Goal: Entertainment & Leisure: Consume media (video, audio)

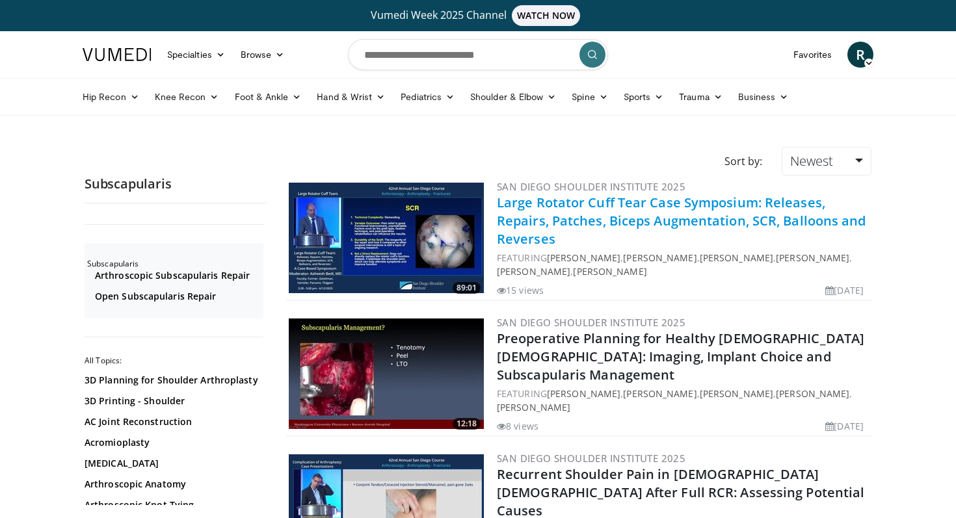
click at [578, 207] on link "Large Rotator Cuff Tear Case Symposium: Releases, Repairs, Patches, Biceps Augm…" at bounding box center [681, 221] width 369 height 54
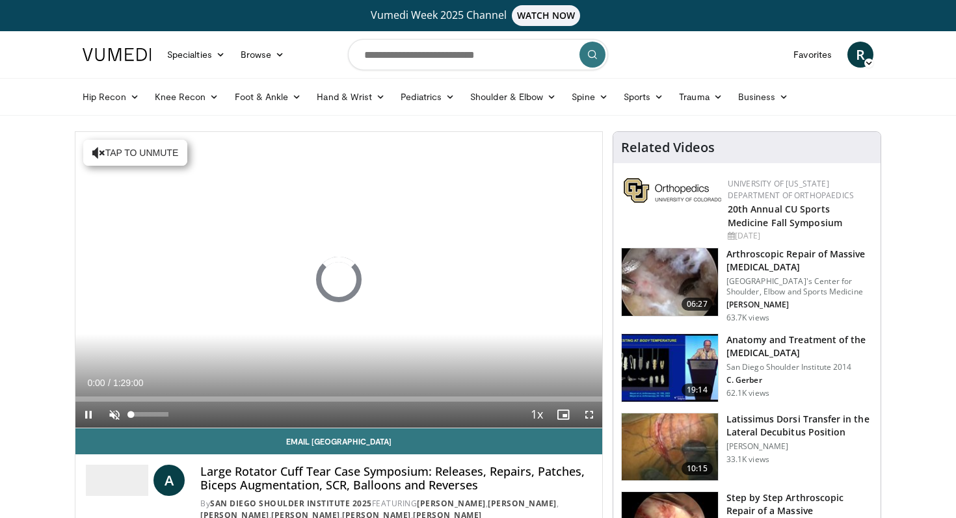
click at [113, 416] on span "Video Player" at bounding box center [114, 415] width 26 height 26
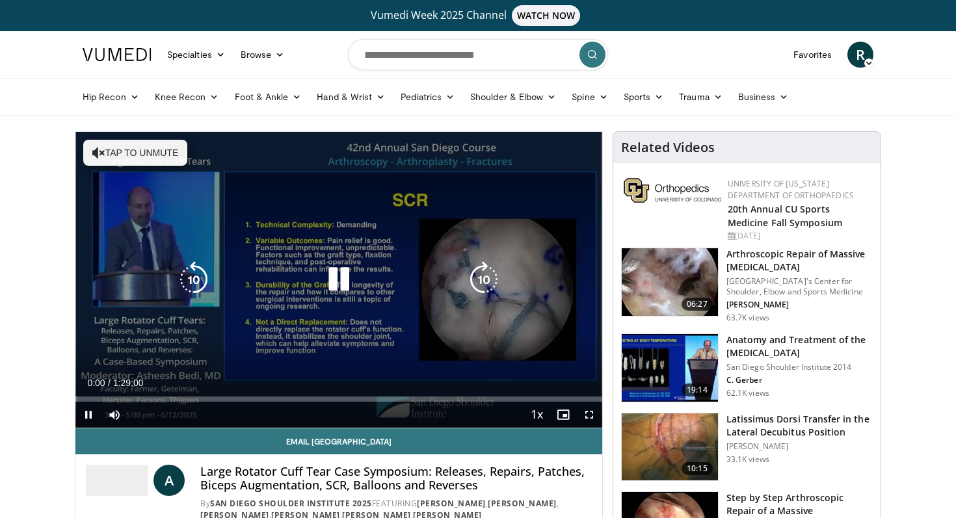
click at [127, 155] on button "Tap to unmute" at bounding box center [135, 153] width 104 height 26
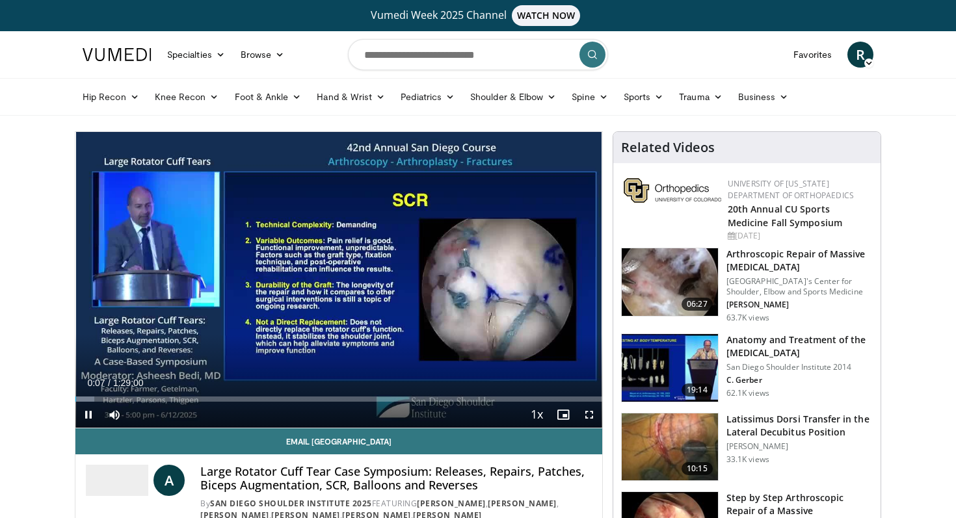
click at [591, 412] on span "Video Player" at bounding box center [589, 415] width 26 height 26
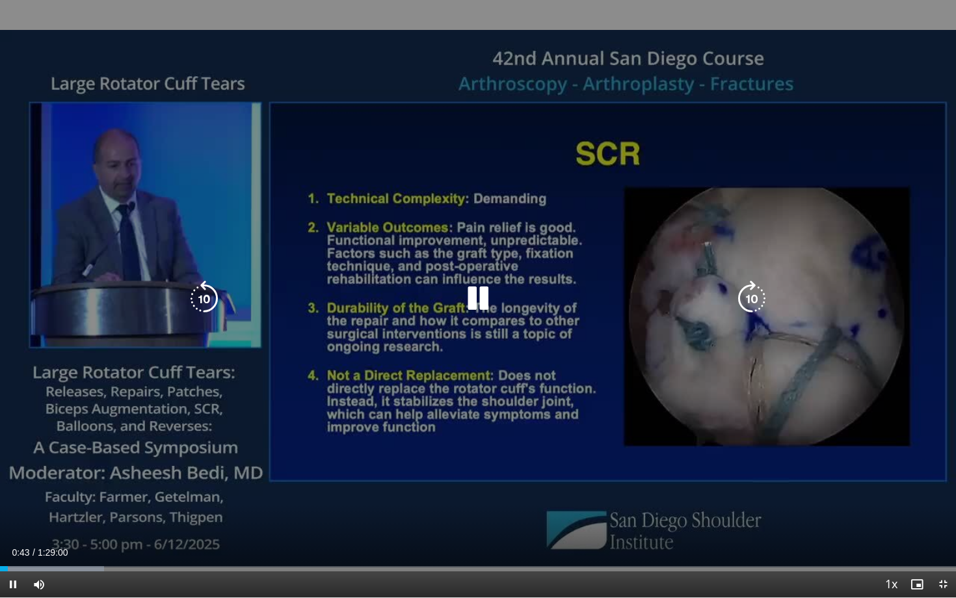
click at [862, 76] on div "10 seconds Tap to unmute" at bounding box center [478, 298] width 956 height 597
click at [479, 299] on icon "Video Player" at bounding box center [478, 298] width 36 height 36
click at [470, 301] on icon "Video Player" at bounding box center [478, 298] width 36 height 36
click at [475, 285] on icon "Video Player" at bounding box center [478, 298] width 36 height 36
click at [475, 295] on icon "Video Player" at bounding box center [478, 298] width 36 height 36
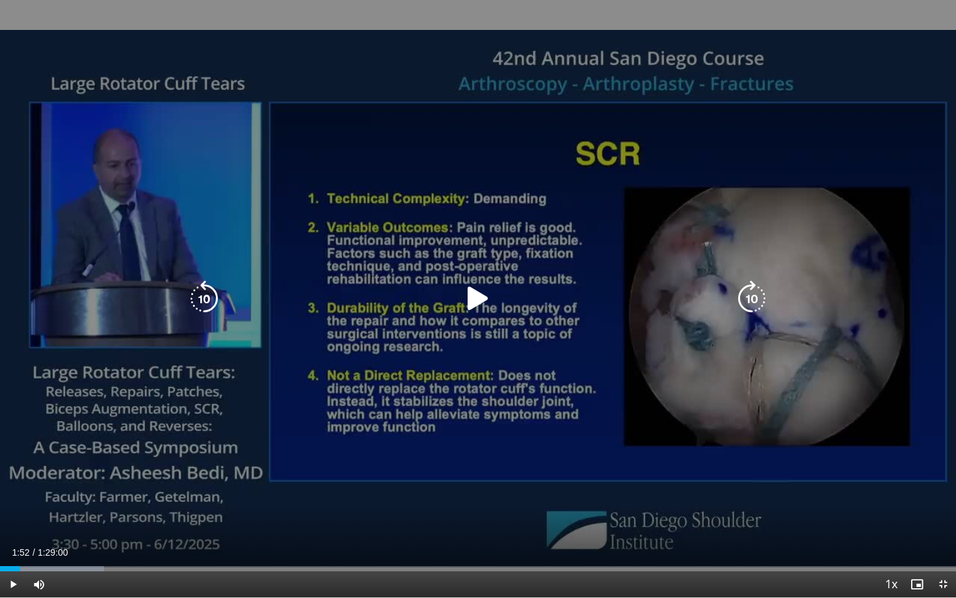
click at [476, 298] on icon "Video Player" at bounding box center [478, 298] width 36 height 36
click at [481, 303] on icon "Video Player" at bounding box center [478, 298] width 36 height 36
click at [478, 303] on icon "Video Player" at bounding box center [478, 298] width 36 height 36
click at [475, 299] on icon "Video Player" at bounding box center [478, 298] width 36 height 36
click at [477, 297] on icon "Video Player" at bounding box center [478, 298] width 36 height 36
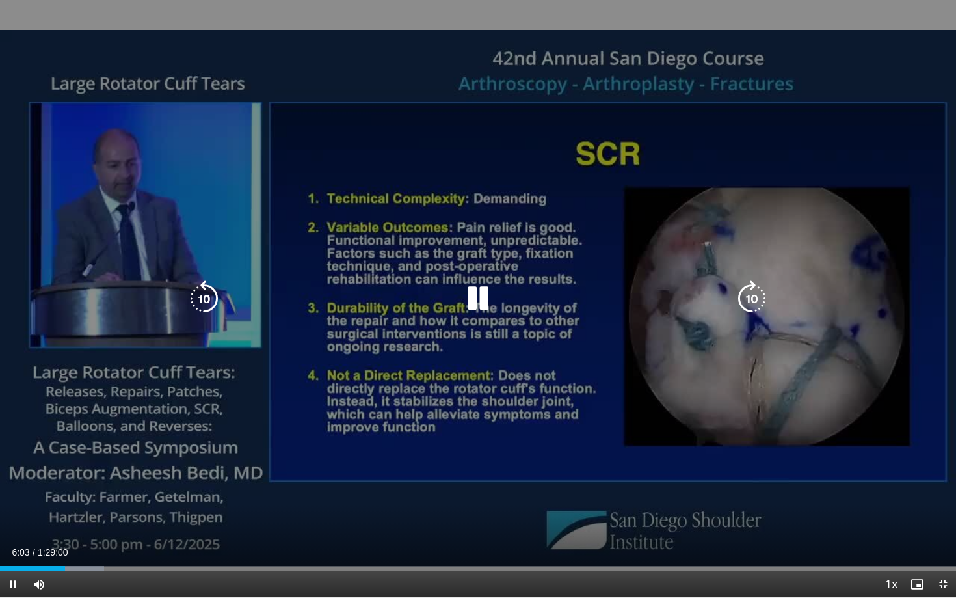
click at [483, 299] on icon "Video Player" at bounding box center [478, 298] width 36 height 36
click at [472, 298] on icon "Video Player" at bounding box center [478, 298] width 36 height 36
click at [210, 297] on icon "Video Player" at bounding box center [204, 298] width 36 height 36
click at [206, 295] on icon "Video Player" at bounding box center [204, 298] width 36 height 36
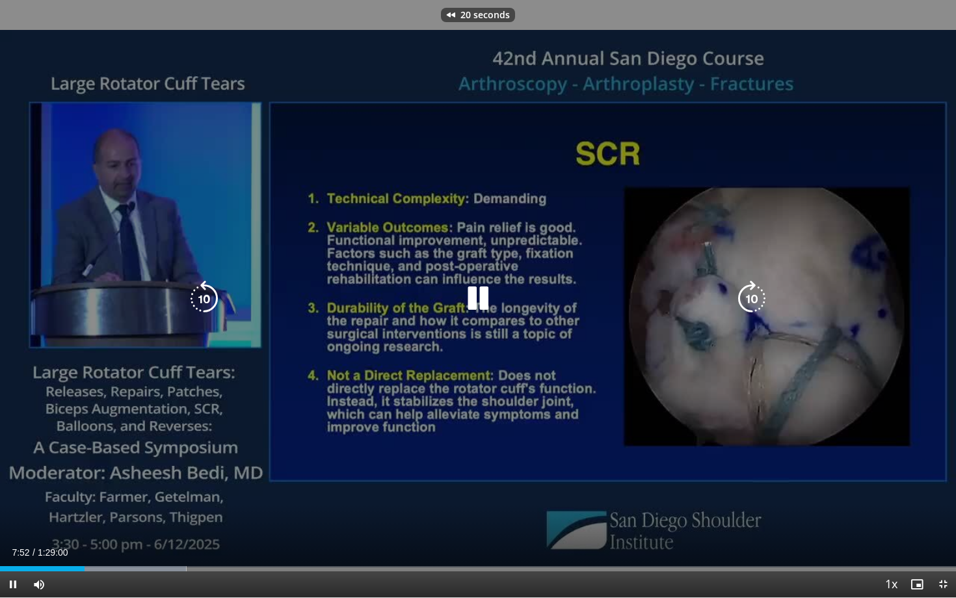
click at [206, 295] on icon "Video Player" at bounding box center [204, 298] width 36 height 36
click at [207, 299] on icon "Video Player" at bounding box center [204, 298] width 36 height 36
click at [207, 297] on icon "Video Player" at bounding box center [204, 298] width 36 height 36
click at [479, 291] on icon "Video Player" at bounding box center [478, 298] width 36 height 36
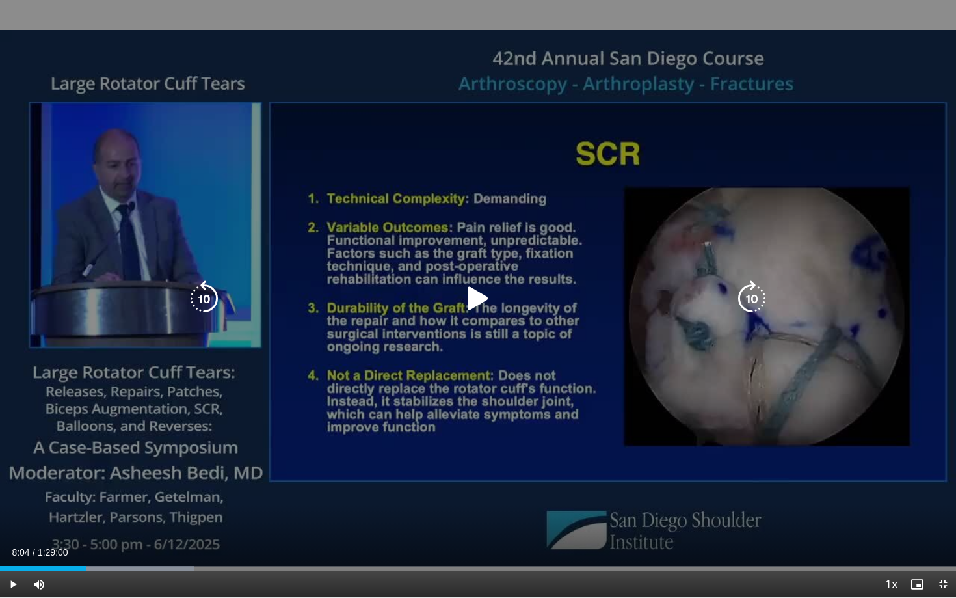
click at [200, 292] on icon "Video Player" at bounding box center [204, 298] width 36 height 36
click at [208, 294] on icon "Video Player" at bounding box center [204, 298] width 36 height 36
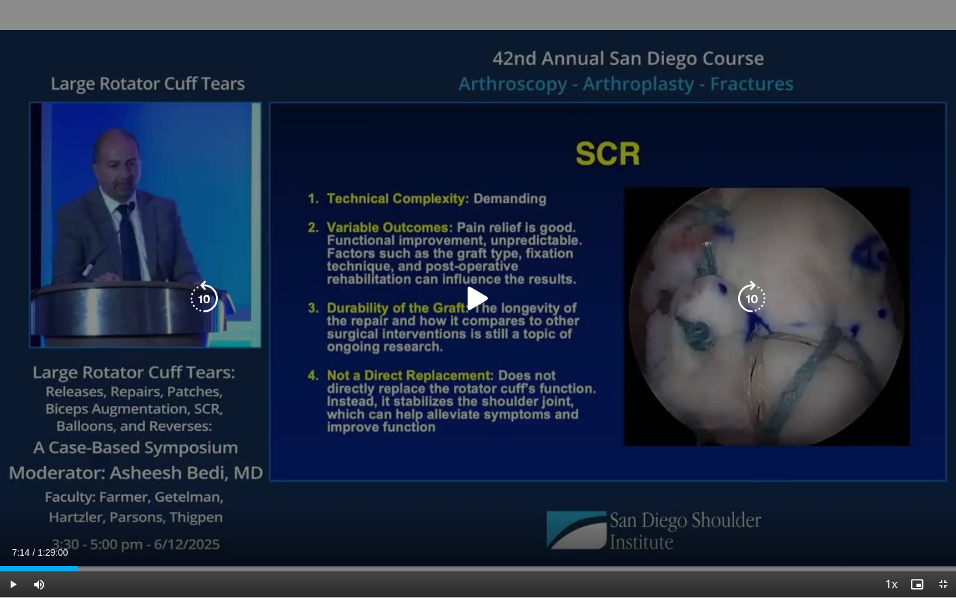
click at [479, 293] on icon "Video Player" at bounding box center [478, 298] width 36 height 36
click at [209, 293] on icon "Video Player" at bounding box center [204, 298] width 36 height 36
click at [491, 296] on icon "Video Player" at bounding box center [478, 298] width 36 height 36
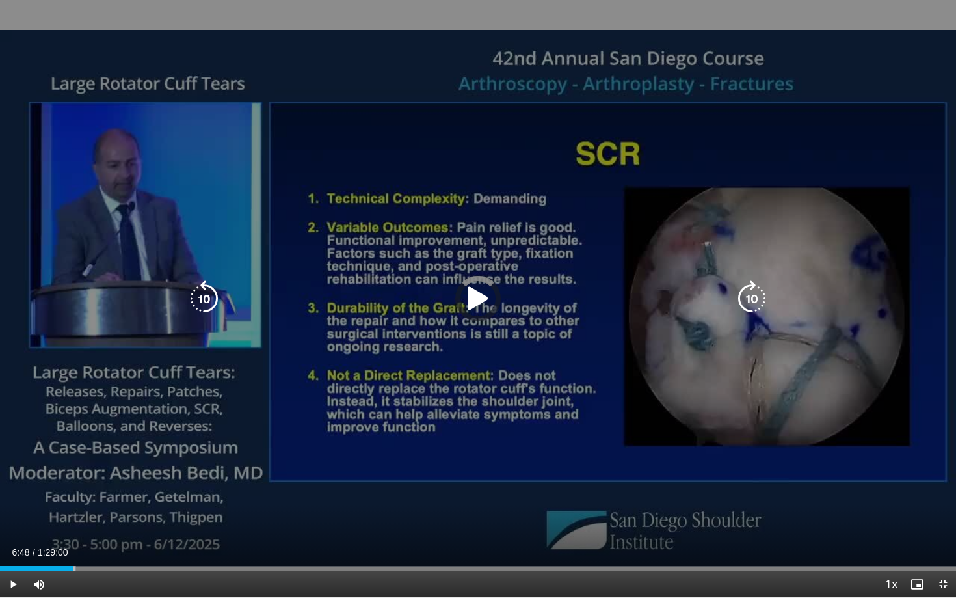
click at [491, 296] on icon "Video Player" at bounding box center [478, 298] width 36 height 36
click at [253, 320] on div "30 seconds Tap to unmute" at bounding box center [478, 298] width 956 height 597
click at [210, 300] on icon "Video Player" at bounding box center [204, 298] width 36 height 36
click at [475, 300] on icon "Video Player" at bounding box center [478, 298] width 36 height 36
click at [209, 301] on icon "Video Player" at bounding box center [204, 298] width 36 height 36
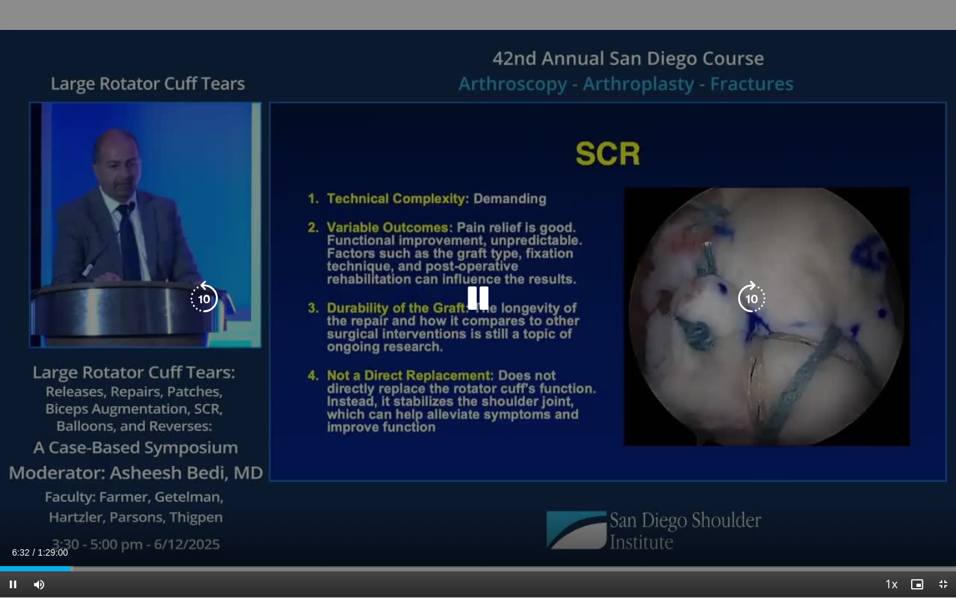
click at [209, 301] on icon "Video Player" at bounding box center [204, 298] width 36 height 36
click at [432, 255] on div "20 seconds Tap to unmute" at bounding box center [478, 298] width 956 height 597
click at [474, 304] on icon "Video Player" at bounding box center [478, 298] width 36 height 36
click at [208, 304] on icon "Video Player" at bounding box center [204, 298] width 36 height 36
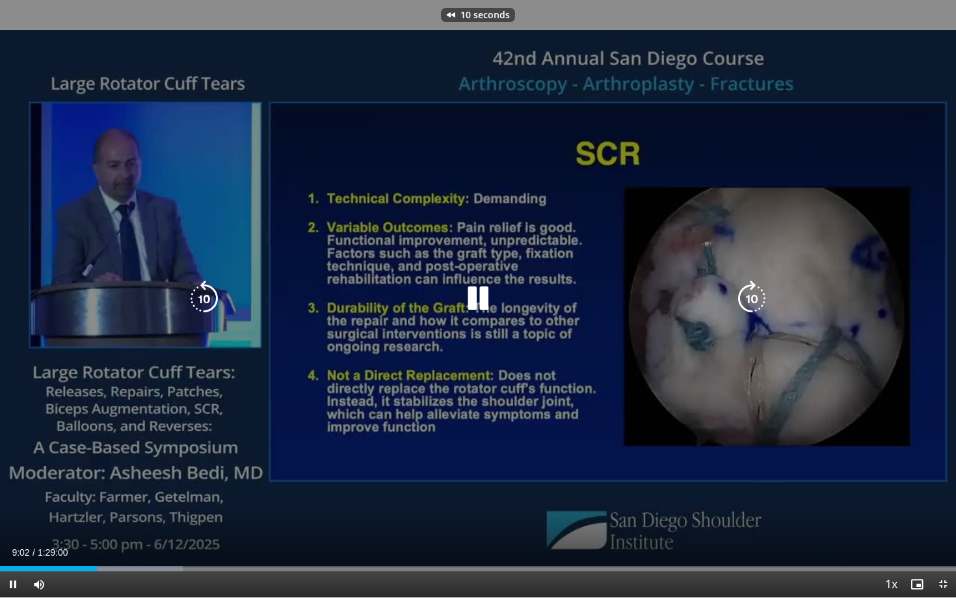
click at [208, 304] on icon "Video Player" at bounding box center [204, 298] width 36 height 36
click at [211, 297] on icon "Video Player" at bounding box center [204, 298] width 36 height 36
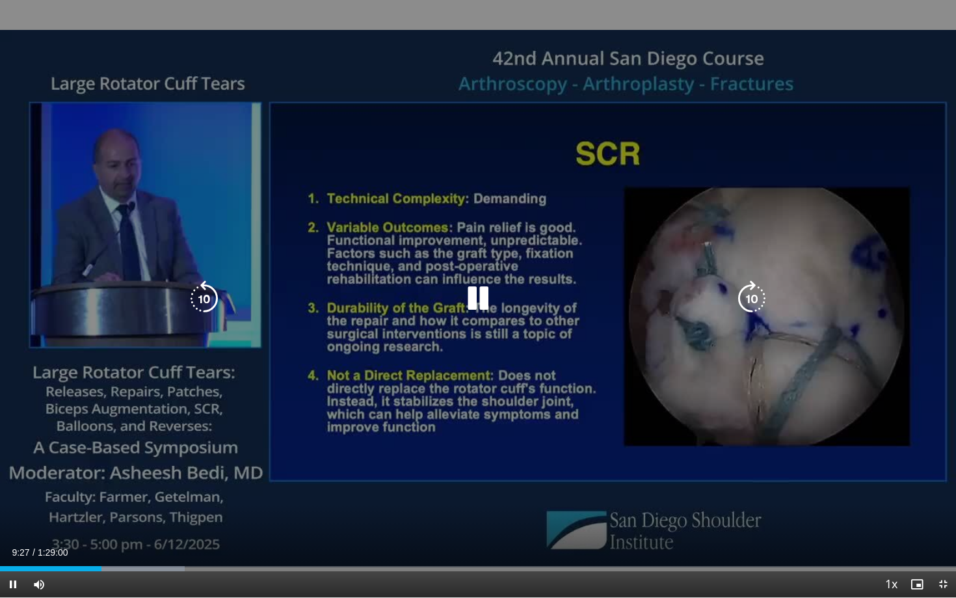
click at [472, 299] on icon "Video Player" at bounding box center [478, 298] width 36 height 36
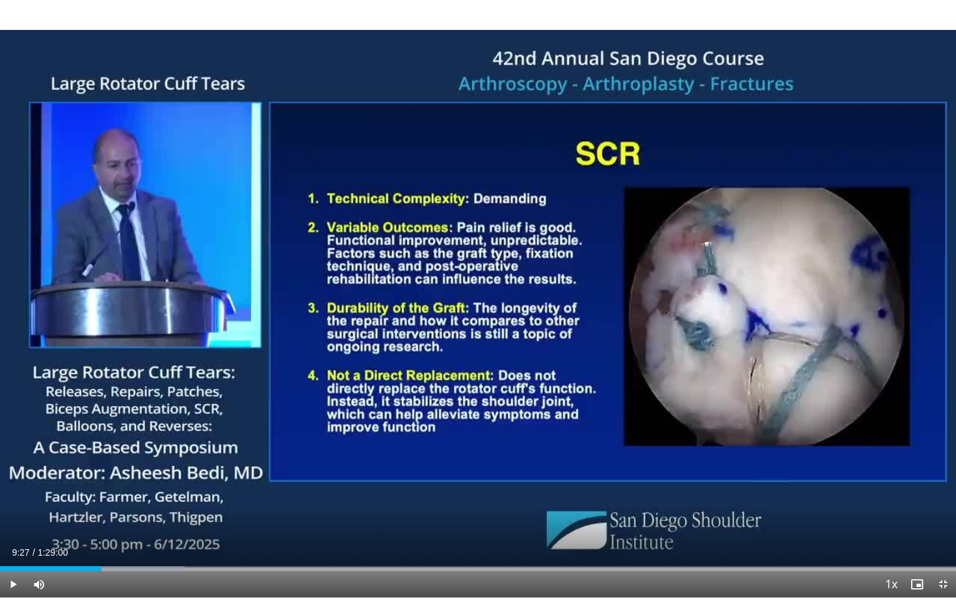
click at [946, 518] on span "Video Player" at bounding box center [943, 584] width 26 height 26
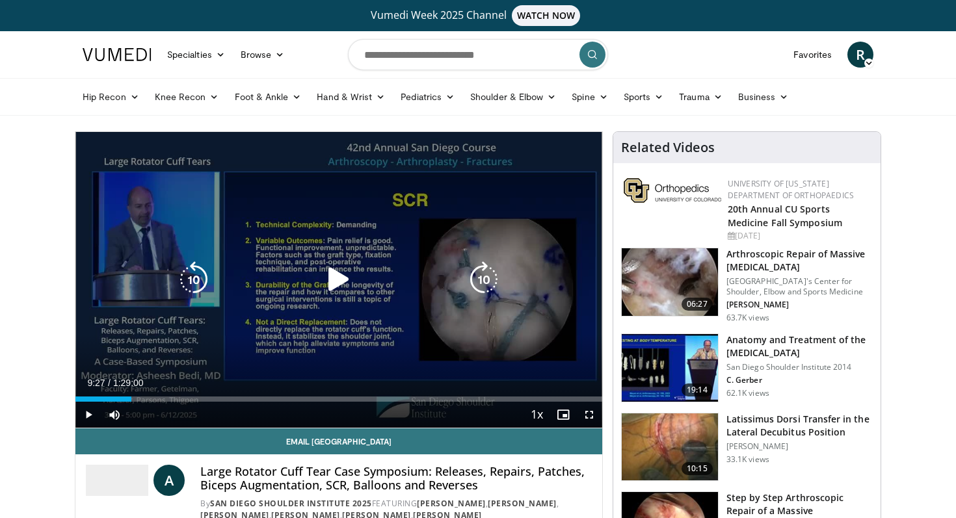
click at [341, 285] on icon "Video Player" at bounding box center [339, 279] width 36 height 36
click at [204, 285] on icon "Video Player" at bounding box center [194, 279] width 36 height 36
click at [198, 276] on icon "Video Player" at bounding box center [194, 279] width 36 height 36
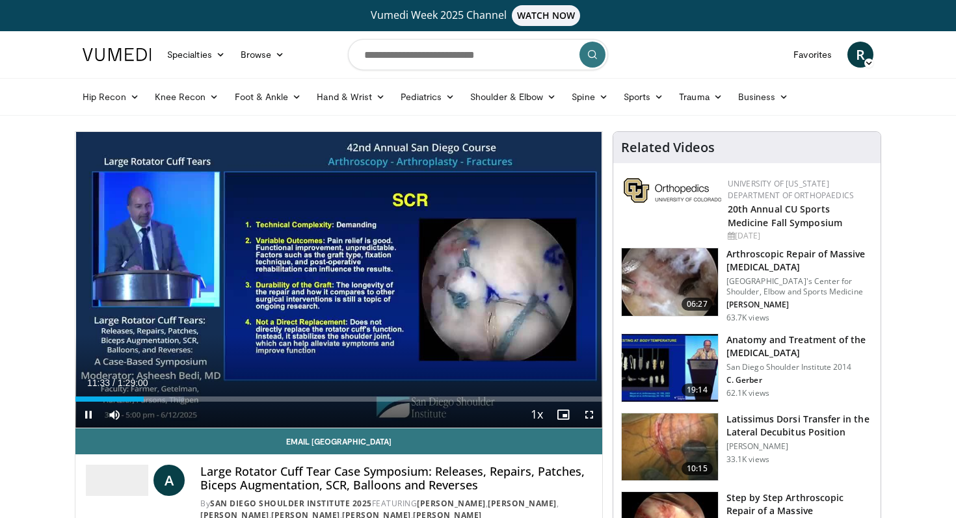
click at [584, 414] on span "Video Player" at bounding box center [589, 415] width 26 height 26
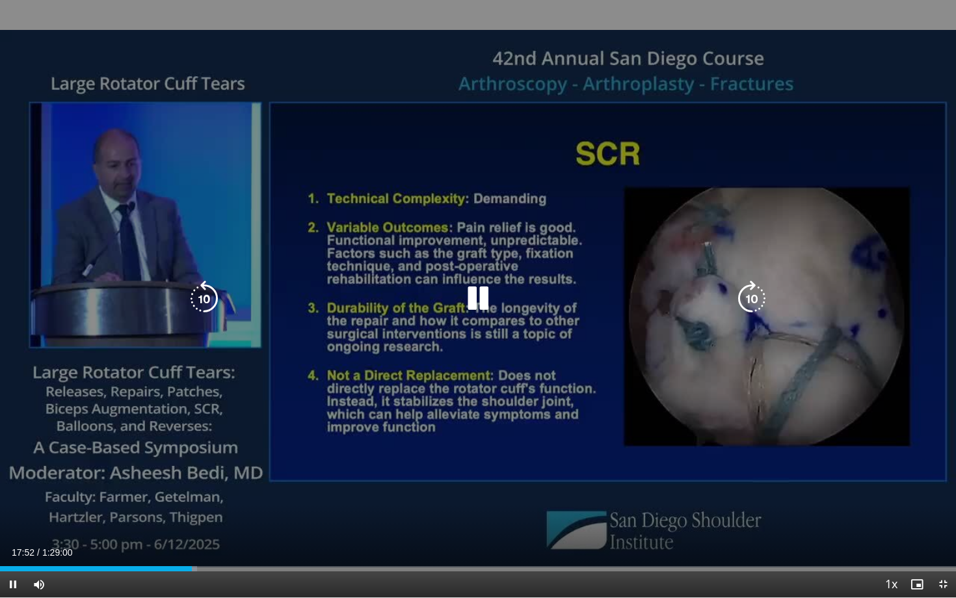
click at [202, 287] on icon "Video Player" at bounding box center [204, 298] width 36 height 36
click at [204, 293] on icon "Video Player" at bounding box center [204, 298] width 36 height 36
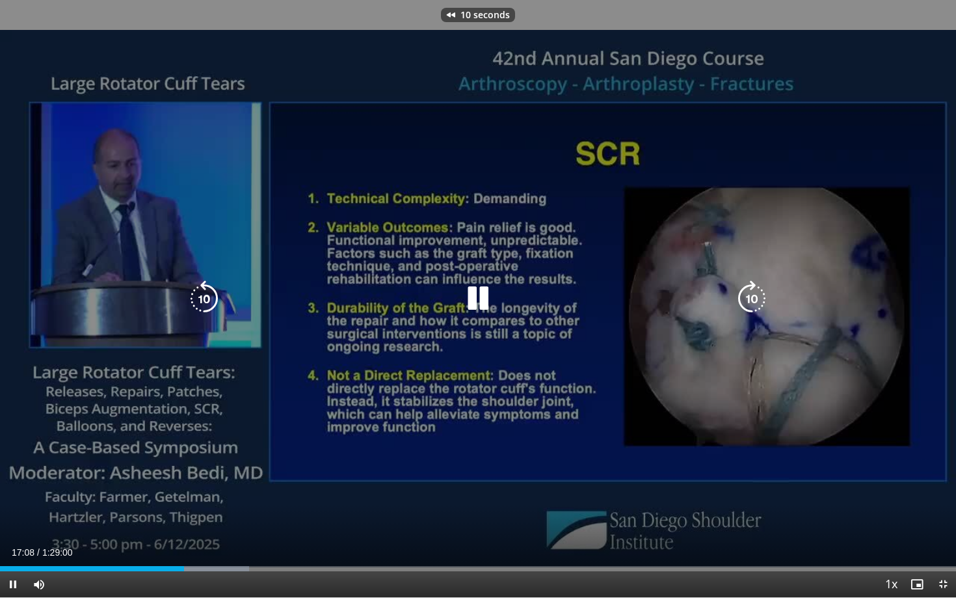
click at [204, 293] on icon "Video Player" at bounding box center [204, 298] width 36 height 36
click at [201, 293] on icon "Video Player" at bounding box center [204, 298] width 36 height 36
click at [212, 297] on icon "Video Player" at bounding box center [204, 298] width 36 height 36
click at [482, 313] on icon "Video Player" at bounding box center [478, 298] width 36 height 36
click at [478, 301] on icon "Video Player" at bounding box center [478, 298] width 36 height 36
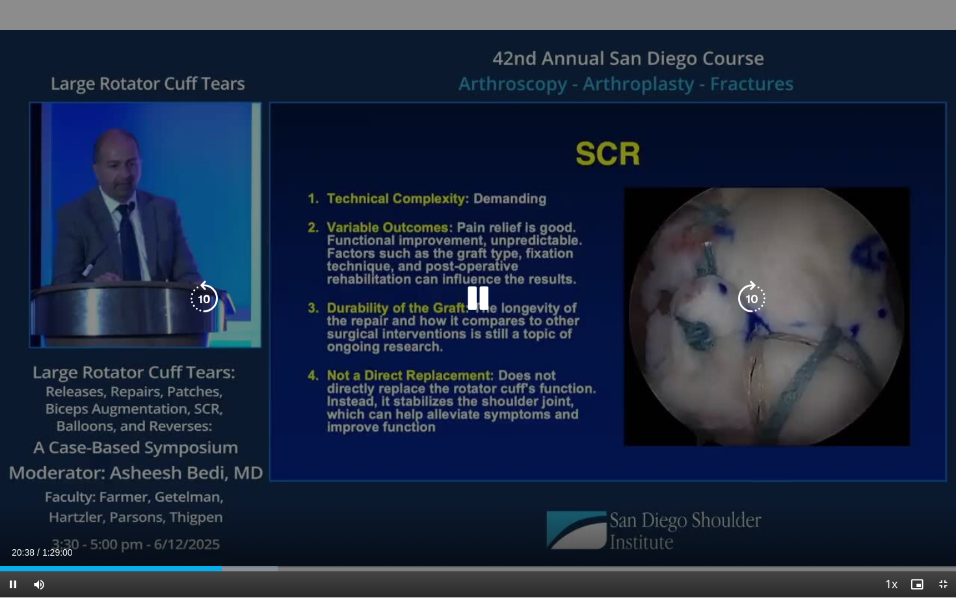
click at [196, 293] on icon "Video Player" at bounding box center [204, 298] width 36 height 36
click at [478, 295] on icon "Video Player" at bounding box center [478, 298] width 36 height 36
click at [482, 297] on icon "Video Player" at bounding box center [478, 298] width 36 height 36
click at [207, 300] on icon "Video Player" at bounding box center [204, 298] width 36 height 36
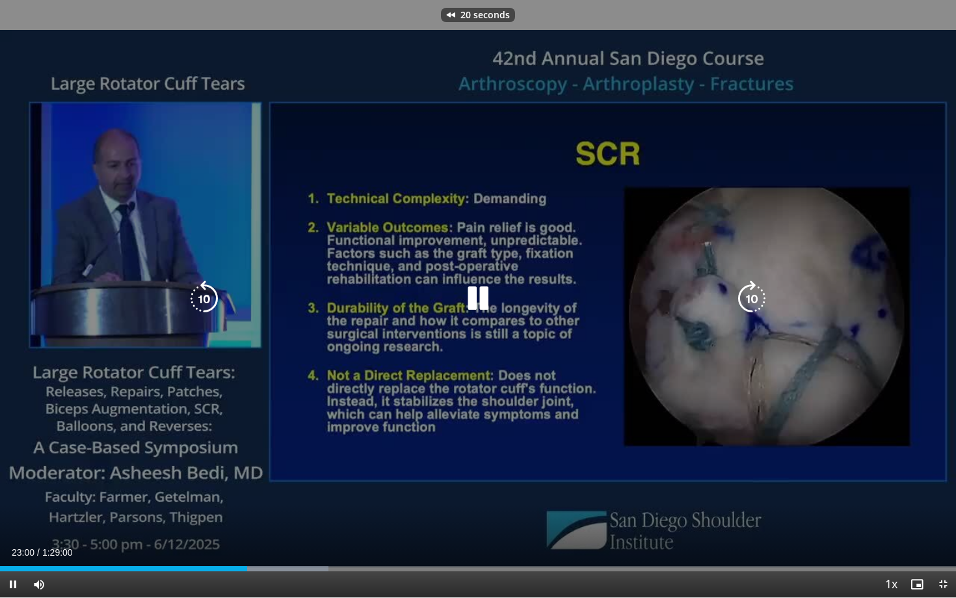
click at [207, 300] on icon "Video Player" at bounding box center [204, 298] width 36 height 36
click at [477, 302] on icon "Video Player" at bounding box center [478, 298] width 36 height 36
